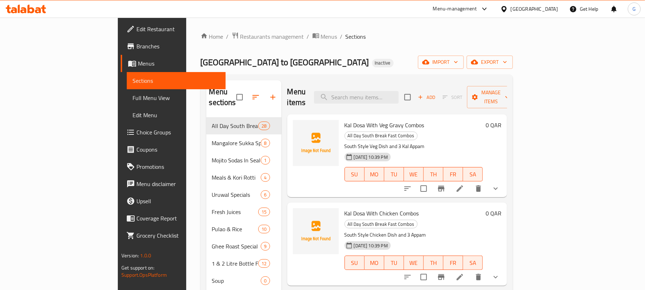
click at [513, 70] on div "Home / Restaurants management / Menus / Sections [GEOGRAPHIC_DATA] to [GEOGRAPH…" at bounding box center [357, 216] width 313 height 369
click at [464, 67] on button "import" at bounding box center [441, 62] width 46 height 13
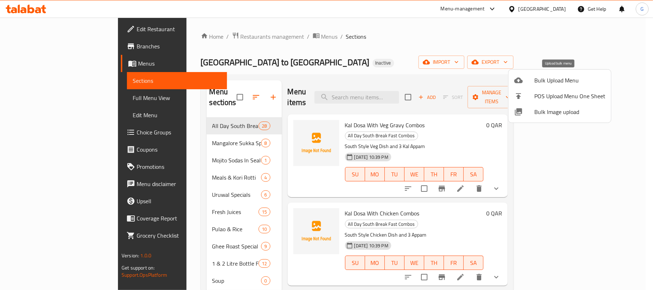
click at [546, 78] on span "Bulk Upload Menu" at bounding box center [569, 80] width 71 height 9
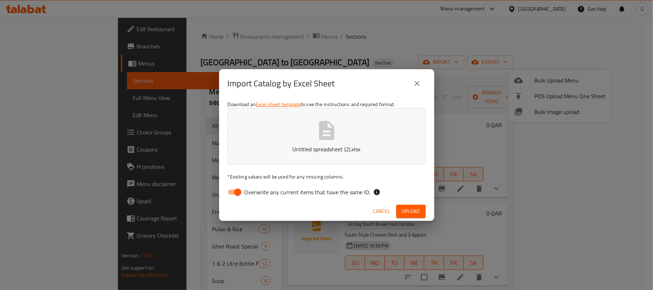
click at [235, 189] on input "Overwrite any current items that have the same ID." at bounding box center [237, 192] width 41 height 14
checkbox input "false"
click at [411, 208] on span "Upload" at bounding box center [411, 211] width 18 height 9
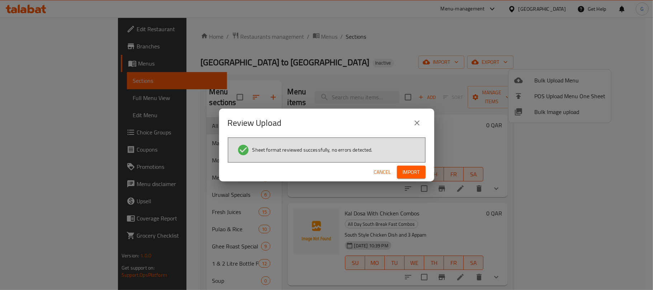
click at [408, 178] on div "Cancel Import" at bounding box center [326, 172] width 215 height 19
click at [408, 175] on span "Import" at bounding box center [410, 172] width 17 height 9
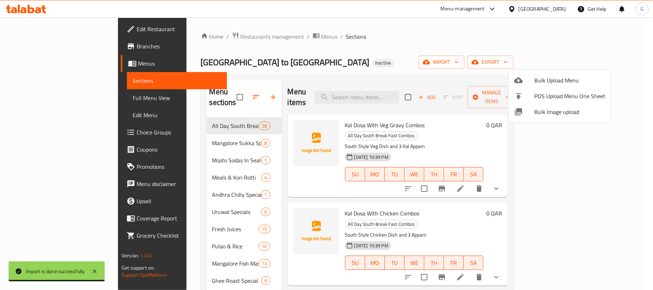
click at [52, 99] on div at bounding box center [326, 145] width 653 height 290
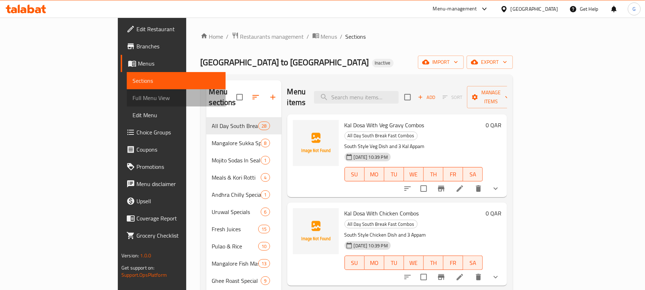
click at [133, 99] on span "Full Menu View" at bounding box center [176, 98] width 87 height 9
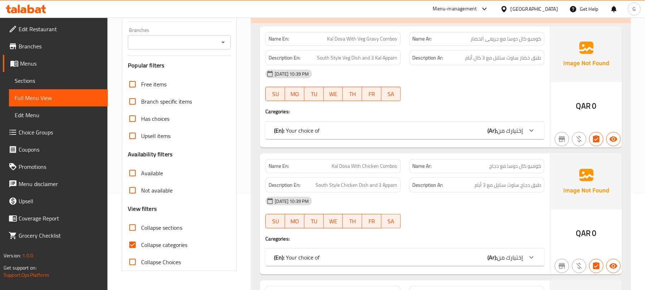
scroll to position [102, 0]
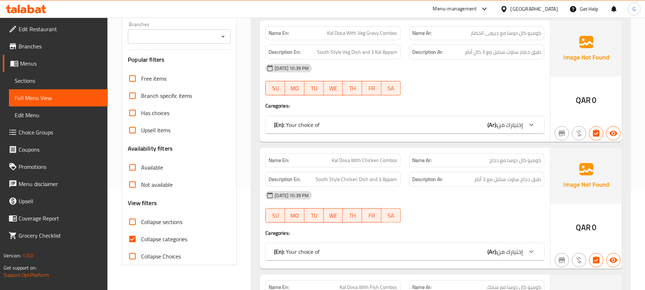
click at [140, 225] on input "Collapse sections" at bounding box center [132, 221] width 17 height 17
checkbox input "true"
click at [145, 235] on span "Collapse categories" at bounding box center [164, 239] width 46 height 9
click at [141, 234] on input "Collapse categories" at bounding box center [132, 238] width 17 height 17
checkbox input "false"
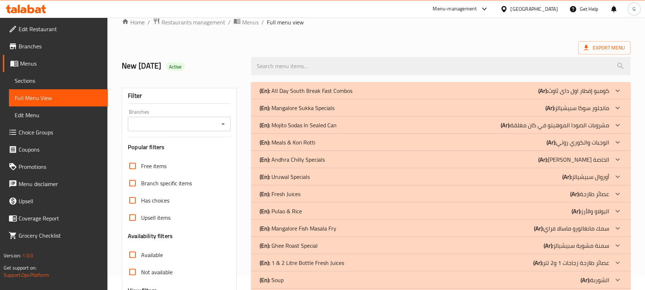
scroll to position [0, 0]
